Goal: Find specific page/section: Find specific page/section

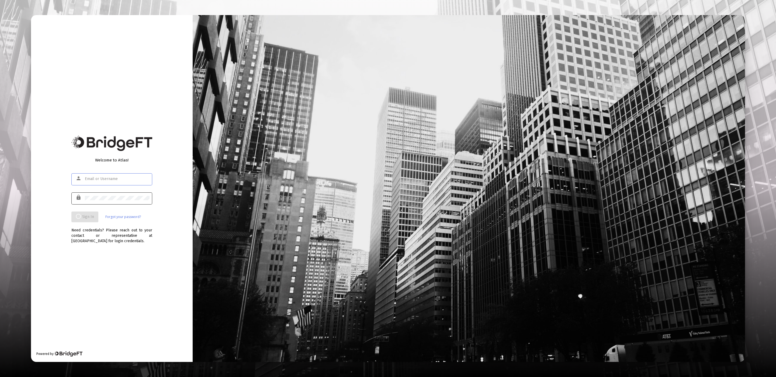
type input "[EMAIL_ADDRESS][DOMAIN_NAME]"
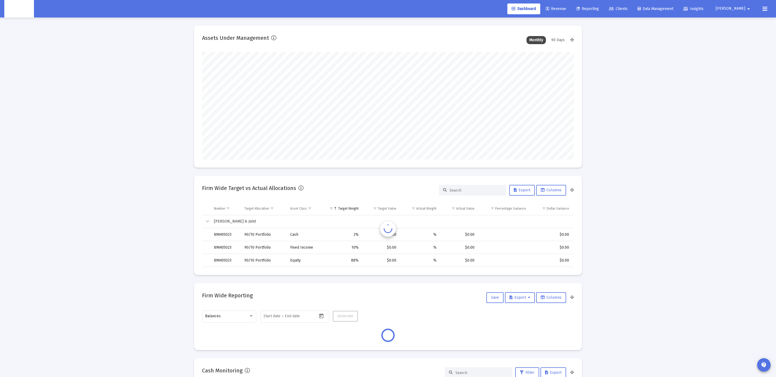
scroll to position [108, 200]
click at [632, 4] on link "Clients" at bounding box center [618, 9] width 27 height 11
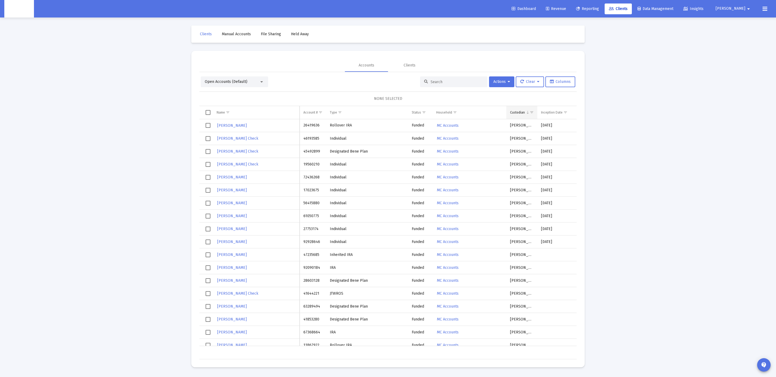
click at [532, 111] on span "Show filter options for column 'Custodian'" at bounding box center [532, 112] width 4 height 4
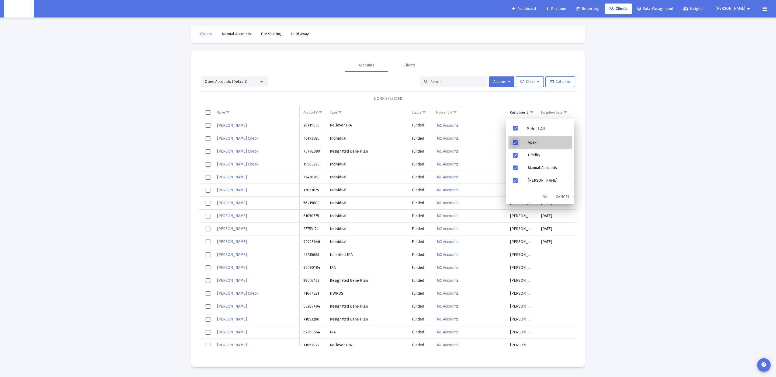
click at [519, 146] on div "Filter options" at bounding box center [515, 142] width 15 height 13
click at [543, 197] on span "OK" at bounding box center [544, 197] width 5 height 5
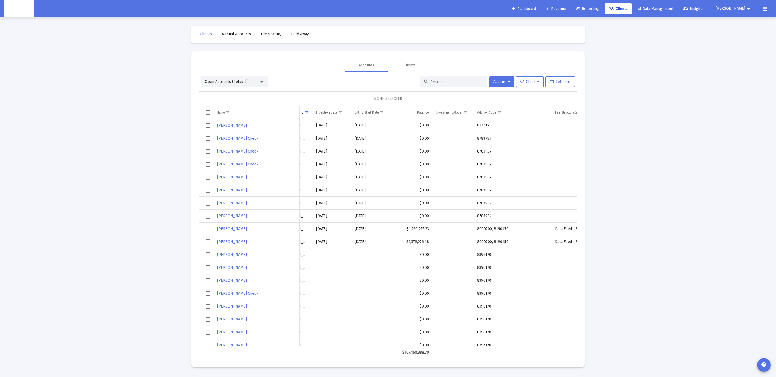
scroll to position [0, 64]
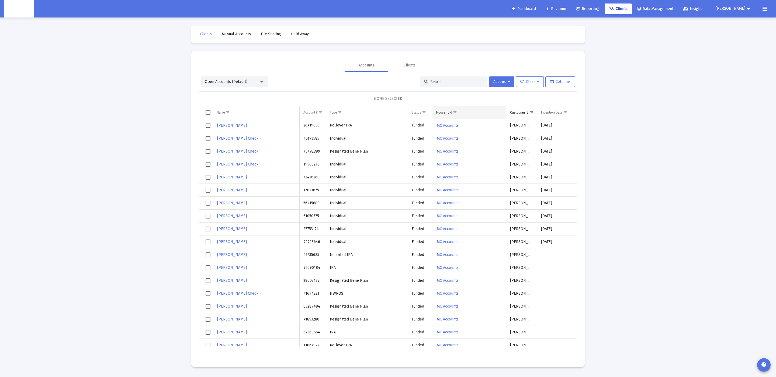
click at [457, 112] on span "Show filter options for column 'Household'" at bounding box center [455, 112] width 4 height 4
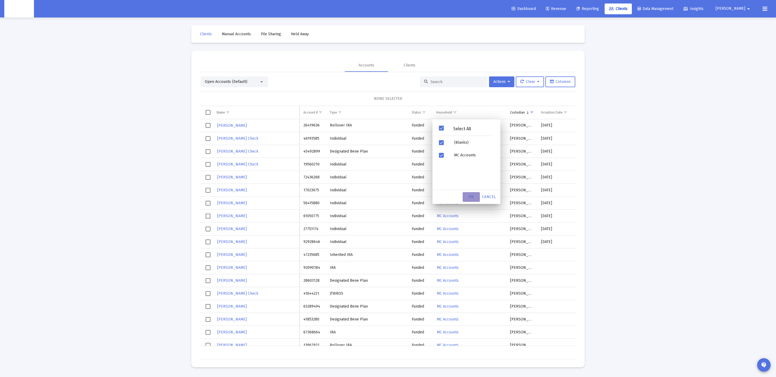
click at [472, 197] on span "OK" at bounding box center [471, 197] width 5 height 5
